Goal: Entertainment & Leisure: Consume media (video, audio)

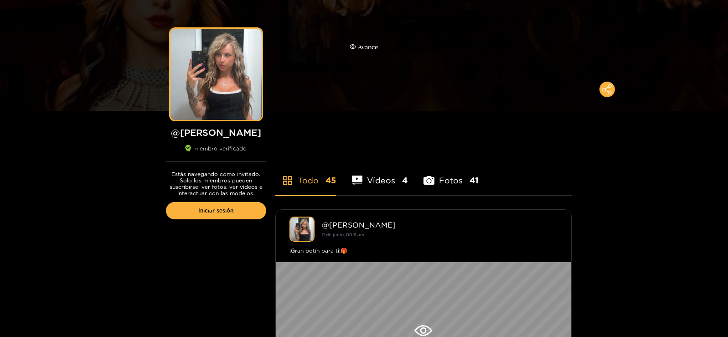
scroll to position [182, 0]
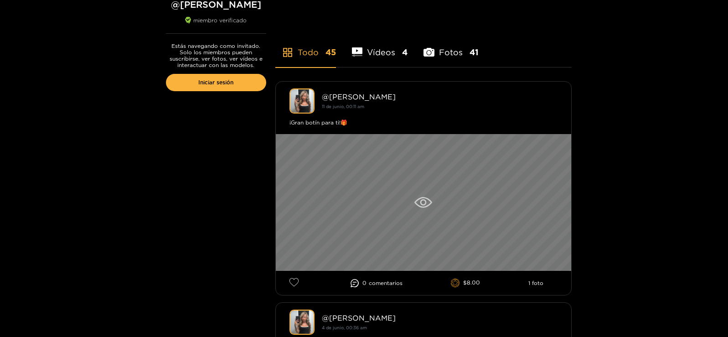
click at [431, 205] on icon at bounding box center [423, 202] width 18 height 11
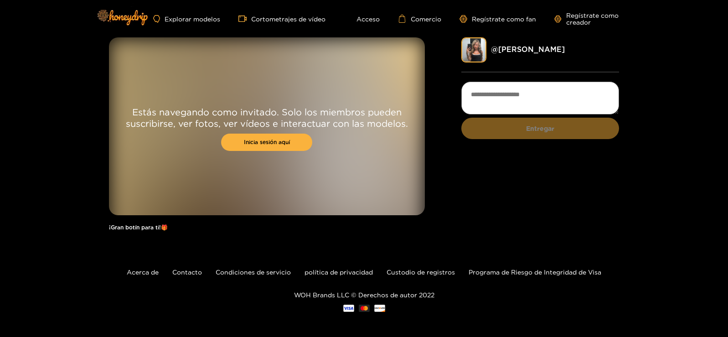
click at [487, 172] on div "@[PERSON_NAME] ​ Entregar" at bounding box center [540, 138] width 158 height 202
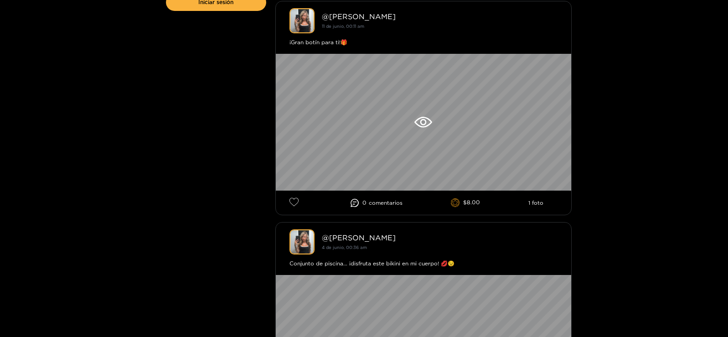
scroll to position [182, 0]
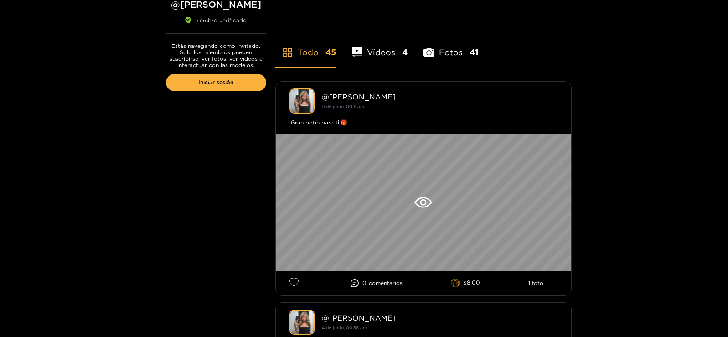
click at [450, 50] on font "Fotos" at bounding box center [451, 51] width 24 height 9
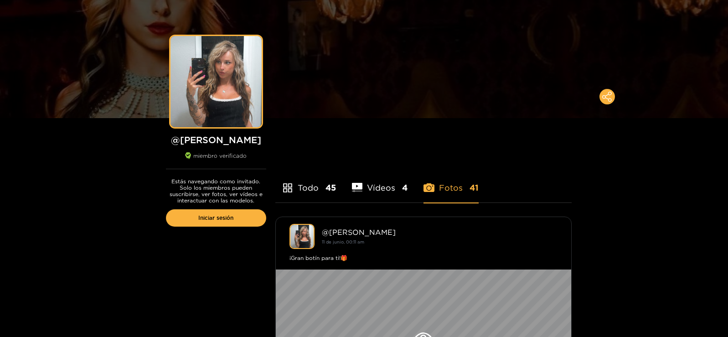
scroll to position [0, 0]
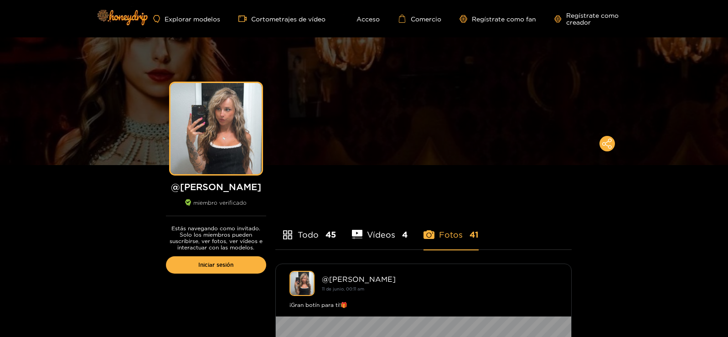
drag, startPoint x: 273, startPoint y: 21, endPoint x: 276, endPoint y: 27, distance: 6.3
click at [273, 21] on font "Cortometrajes de vídeo" at bounding box center [288, 19] width 74 height 7
